Goal: Information Seeking & Learning: Compare options

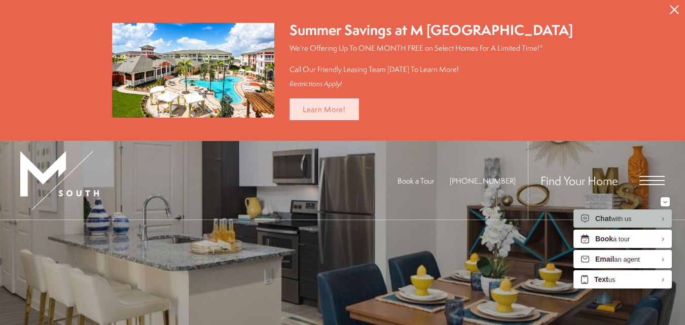
click at [351, 106] on link "Learn More!" at bounding box center [324, 109] width 69 height 22
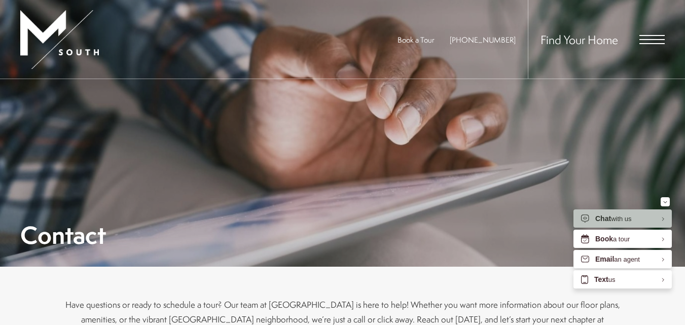
click at [653, 38] on span "Open Menu" at bounding box center [651, 39] width 25 height 9
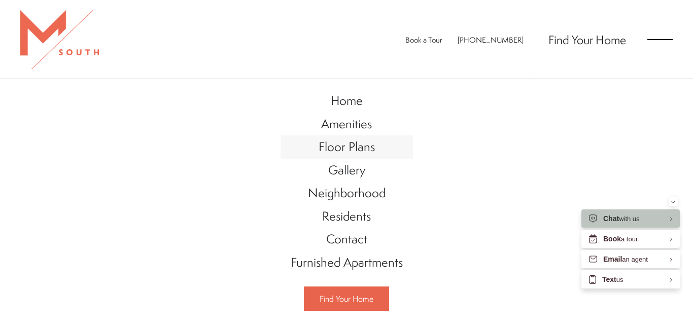
click at [333, 147] on span "Floor Plans" at bounding box center [346, 146] width 56 height 17
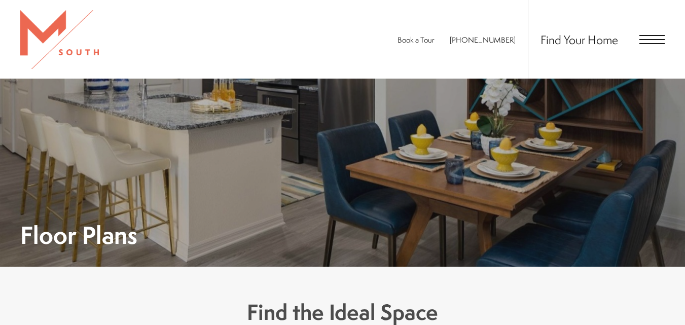
scroll to position [659, 0]
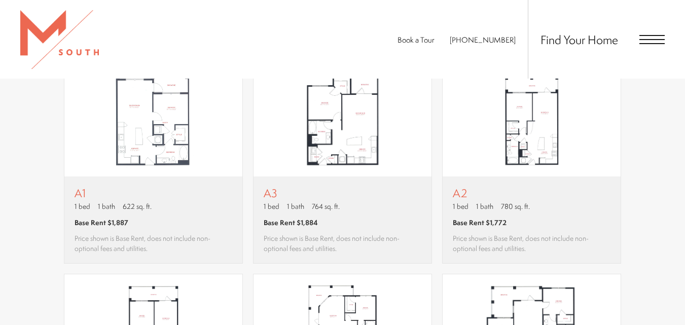
click at [523, 144] on img "View floor plan A2" at bounding box center [532, 121] width 178 height 112
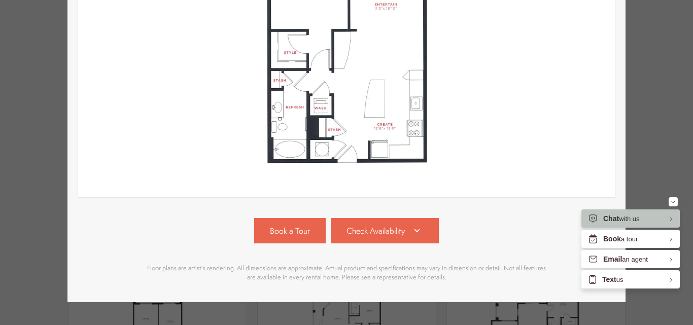
scroll to position [254, 0]
click at [378, 229] on span "Check Availability" at bounding box center [375, 231] width 58 height 12
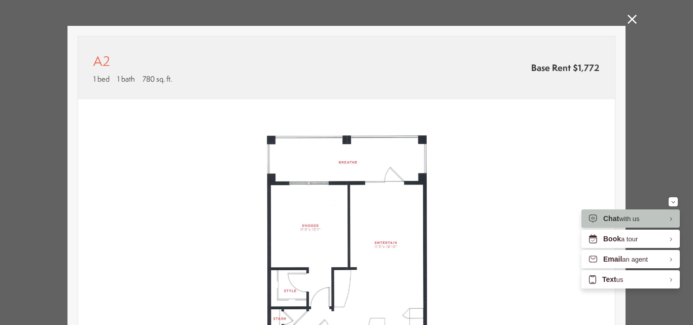
scroll to position [0, 0]
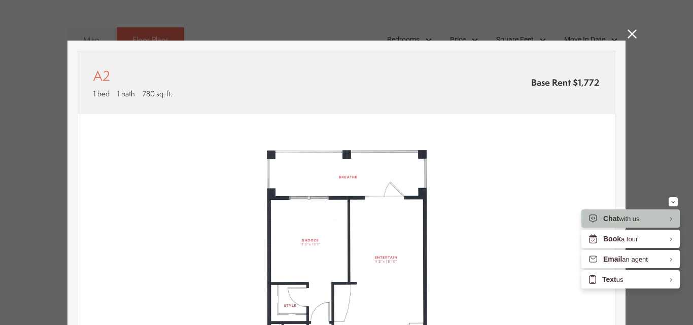
click at [627, 33] on icon at bounding box center [631, 33] width 9 height 9
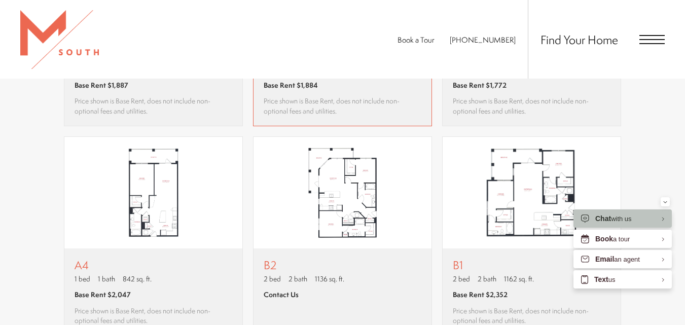
scroll to position [811, 0]
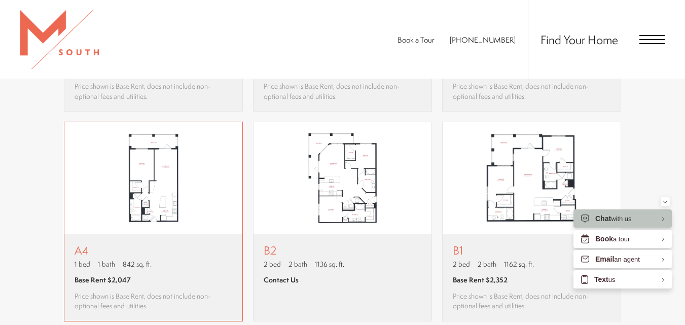
click at [110, 197] on img "View floor plan A4" at bounding box center [153, 178] width 178 height 112
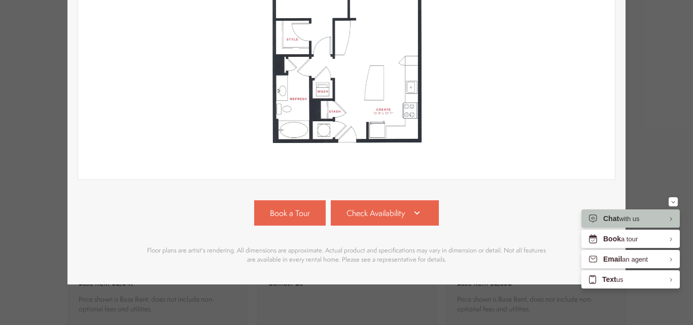
scroll to position [278, 0]
click at [373, 200] on link "Check Availability" at bounding box center [385, 212] width 109 height 25
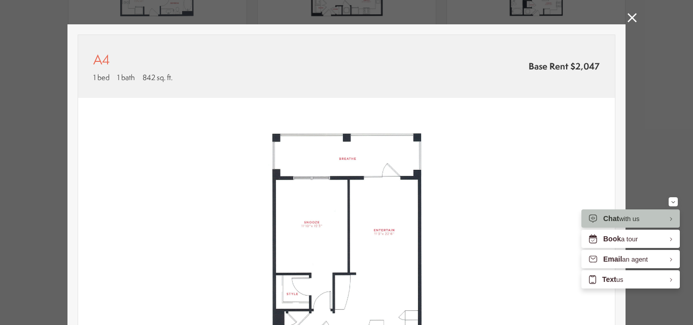
scroll to position [0, 0]
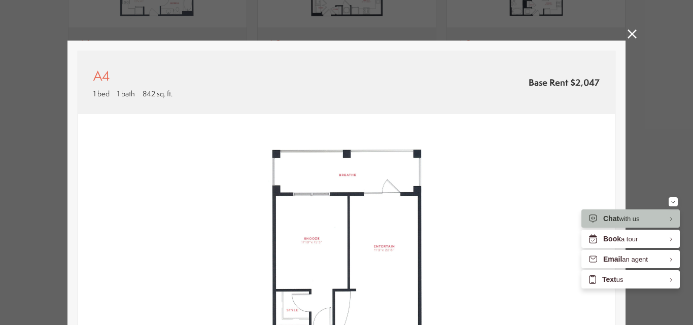
click at [627, 29] on icon at bounding box center [631, 33] width 9 height 9
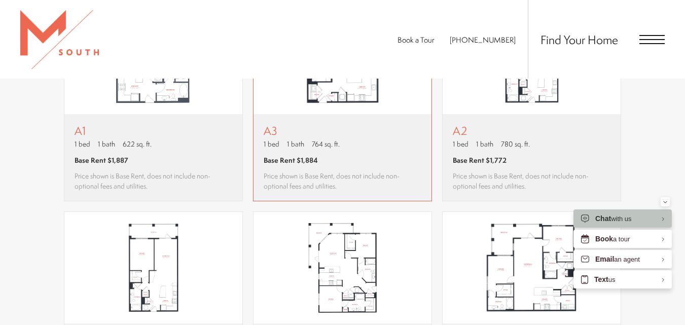
scroll to position [659, 0]
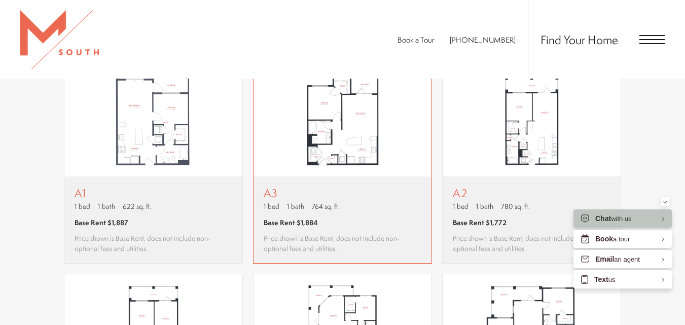
click at [339, 159] on img "View floor plan A3" at bounding box center [343, 121] width 178 height 112
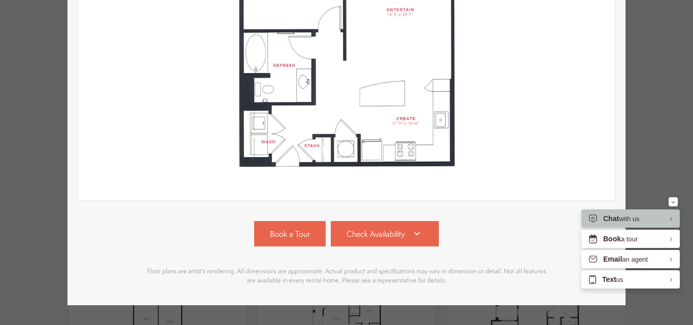
scroll to position [254, 0]
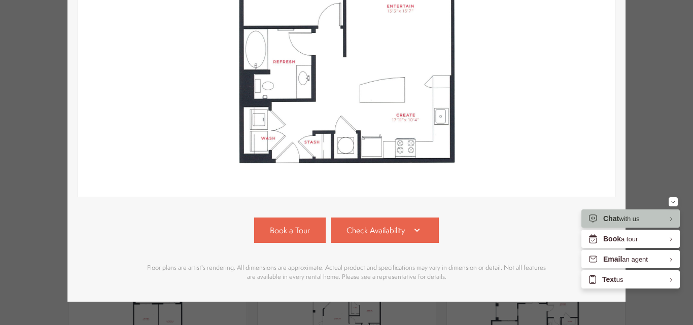
click at [388, 215] on div "A3 1 bed 1 bath 764 sq. ft. Base Rent $1,884 2D 3D" at bounding box center [346, 44] width 537 height 494
click at [392, 226] on span "Check Availability" at bounding box center [375, 231] width 58 height 12
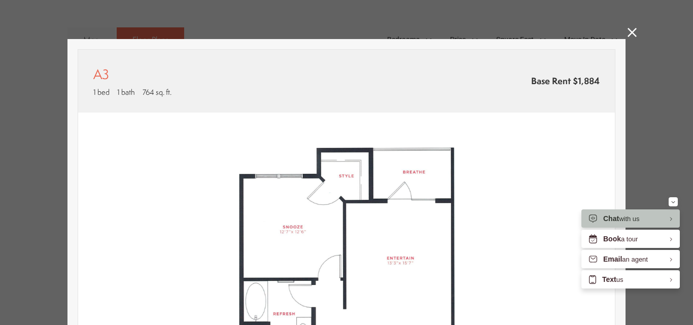
scroll to position [0, 0]
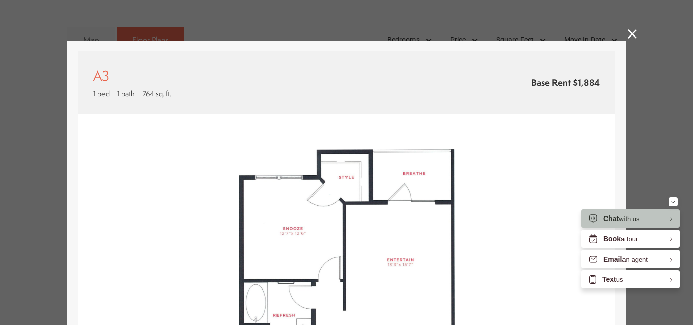
click at [627, 33] on icon at bounding box center [631, 33] width 9 height 9
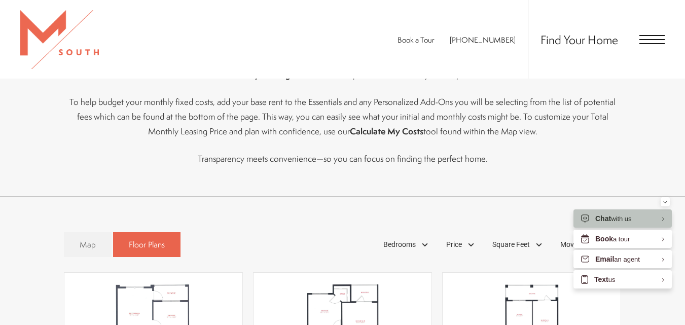
scroll to position [456, 0]
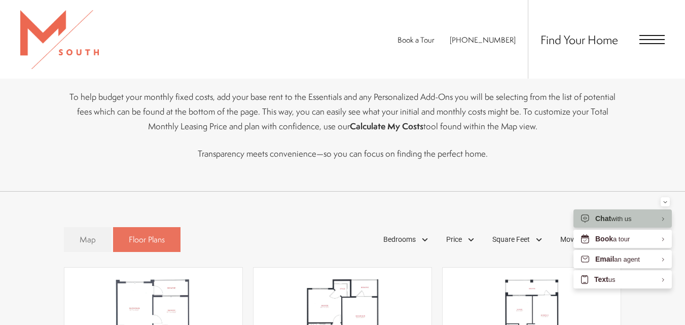
click at [140, 233] on link "Floor Plans" at bounding box center [146, 239] width 67 height 25
click at [104, 236] on link "Map" at bounding box center [88, 239] width 48 height 25
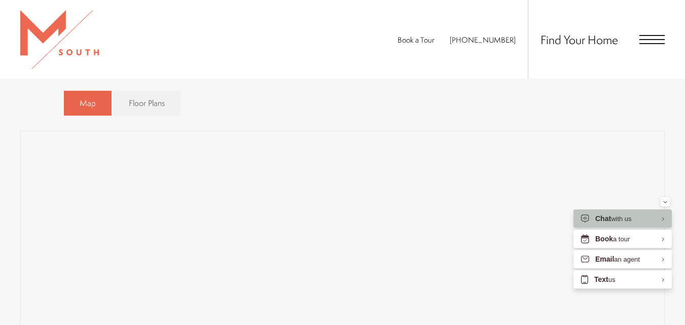
scroll to position [608, 0]
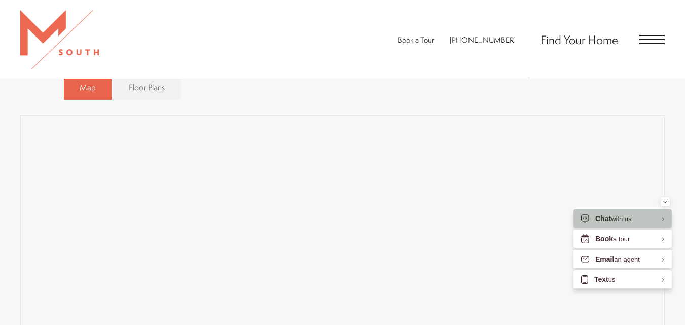
click at [274, 111] on div "Map Floor Plans Bedrooms 1 Bedroom" at bounding box center [342, 288] width 644 height 436
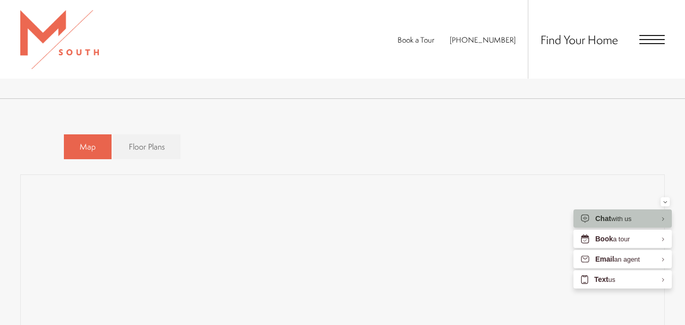
scroll to position [532, 0]
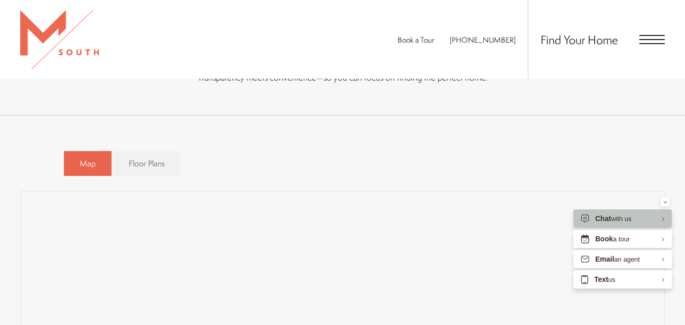
click at [322, 181] on div "Map Floor Plans Bedrooms 1 Bedroom 2 Bedroom 3 Bedroom" at bounding box center [343, 163] width 558 height 35
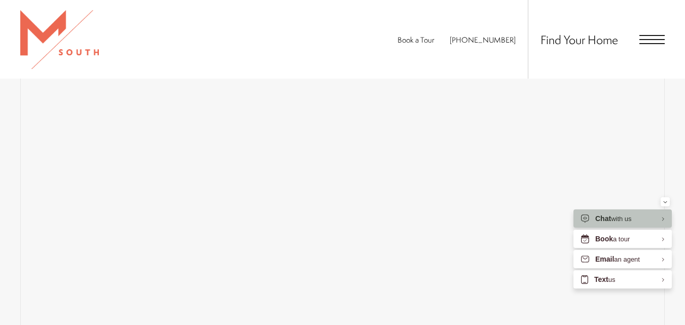
scroll to position [684, 0]
